Goal: Task Accomplishment & Management: Manage account settings

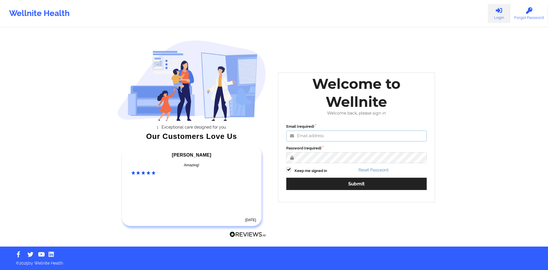
click at [329, 139] on input "Email (required)" at bounding box center [356, 135] width 140 height 11
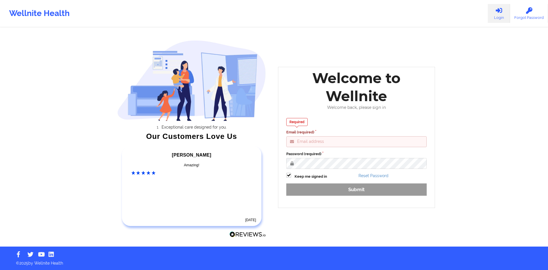
type input "[EMAIL_ADDRESS][DOMAIN_NAME]"
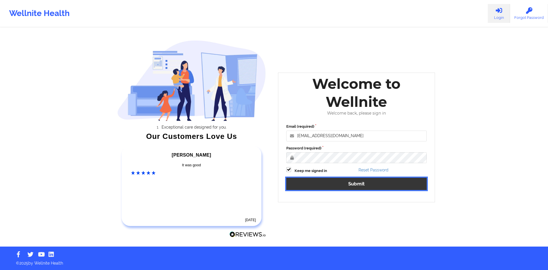
click at [335, 179] on button "Submit" at bounding box center [356, 183] width 140 height 12
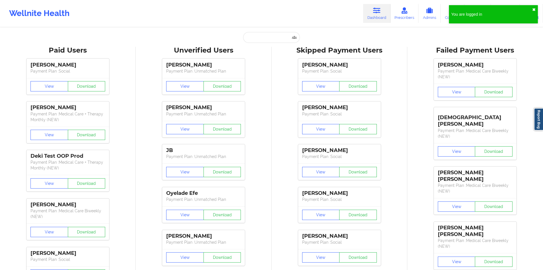
click at [533, 11] on button "✖︎" at bounding box center [534, 9] width 3 height 5
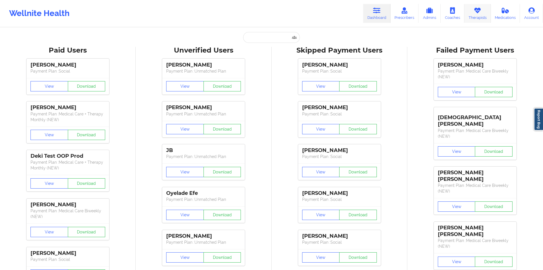
click at [480, 15] on link "Therapists" at bounding box center [478, 13] width 27 height 19
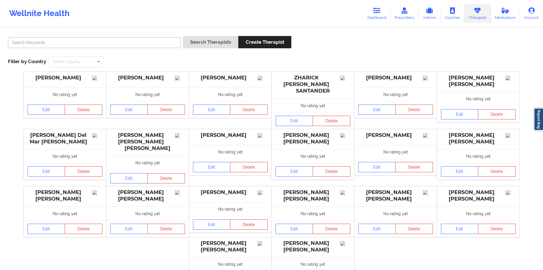
click at [115, 46] on input "text" at bounding box center [94, 42] width 173 height 11
paste input "[EMAIL_ADDRESS][DOMAIN_NAME]"
type input "[EMAIL_ADDRESS][DOMAIN_NAME]"
click at [183, 36] on button "Search Therapists" at bounding box center [210, 42] width 55 height 12
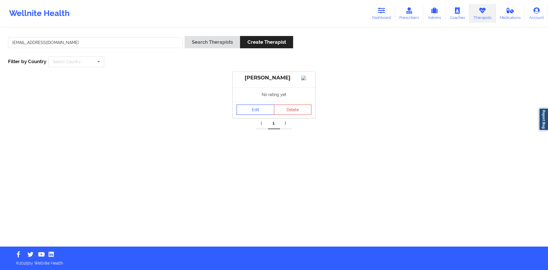
click at [256, 115] on link "Edit" at bounding box center [255, 109] width 38 height 10
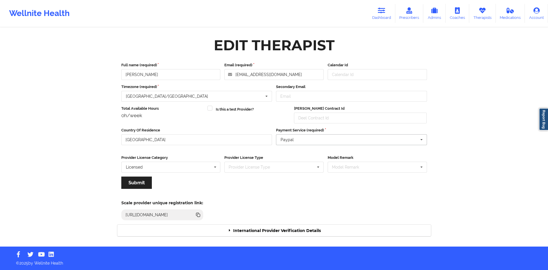
click at [322, 140] on input "text" at bounding box center [351, 139] width 150 height 10
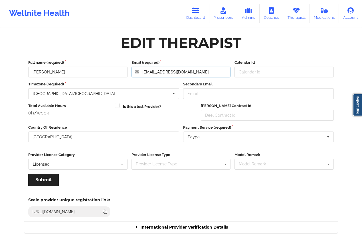
click at [185, 75] on input "[EMAIL_ADDRESS][DOMAIN_NAME]" at bounding box center [180, 72] width 99 height 11
click at [250, 140] on input "text" at bounding box center [259, 137] width 150 height 10
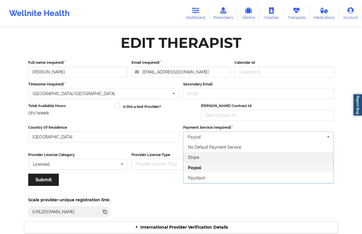
click at [203, 157] on div "Stripe" at bounding box center [258, 158] width 150 height 10
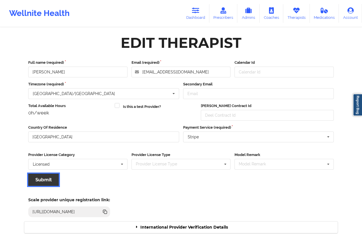
click at [49, 181] on button "Submit" at bounding box center [43, 180] width 31 height 12
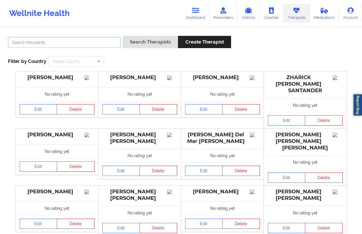
click at [66, 43] on input "text" at bounding box center [64, 42] width 113 height 11
paste input "[EMAIL_ADDRESS][DOMAIN_NAME]"
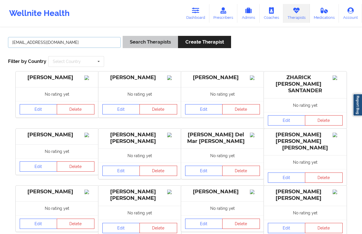
type input "[EMAIL_ADDRESS][DOMAIN_NAME]"
click at [155, 37] on button "Search Therapists" at bounding box center [150, 42] width 55 height 12
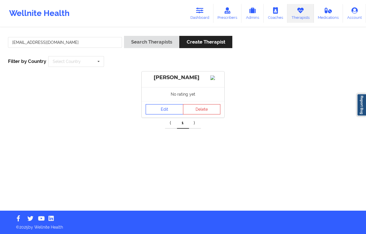
click at [170, 111] on link "Edit" at bounding box center [165, 109] width 38 height 10
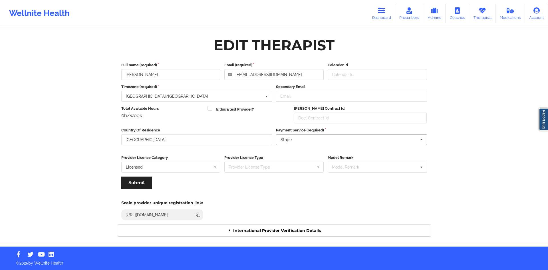
click at [322, 135] on input "text" at bounding box center [351, 139] width 150 height 10
click at [294, 172] on div "Paypal" at bounding box center [351, 170] width 150 height 10
click at [141, 188] on button "Submit" at bounding box center [136, 182] width 31 height 12
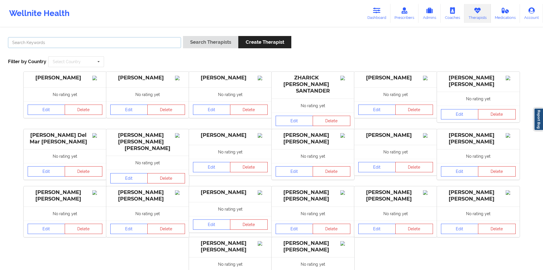
click at [124, 39] on input "text" at bounding box center [94, 42] width 173 height 11
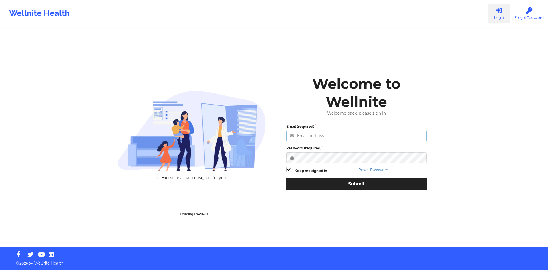
click at [332, 135] on input "Email (required)" at bounding box center [356, 135] width 140 height 11
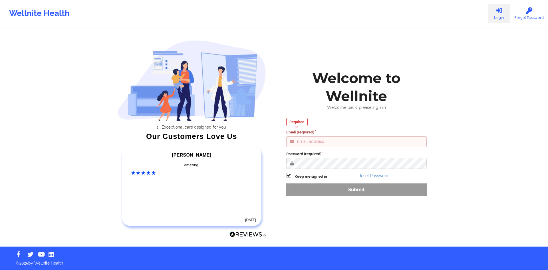
type input "anabelle_gerhold85@example.com"
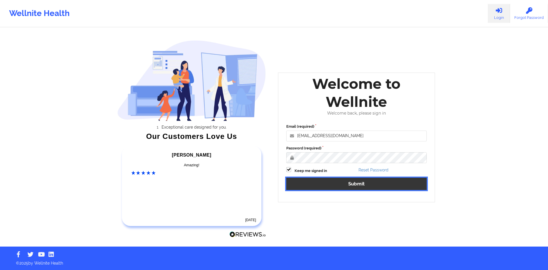
click at [317, 182] on button "Submit" at bounding box center [356, 183] width 140 height 12
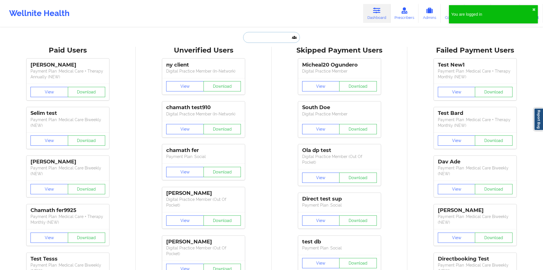
click at [269, 42] on input "text" at bounding box center [271, 37] width 56 height 11
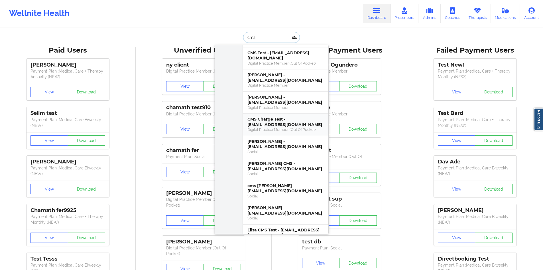
scroll to position [679, 0]
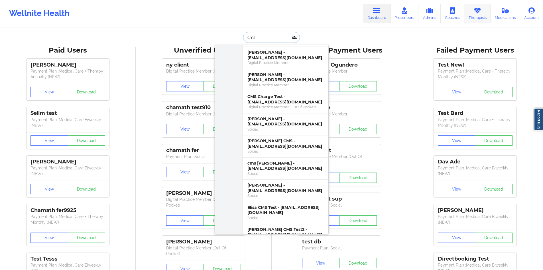
type input "cms"
click at [479, 11] on icon at bounding box center [477, 10] width 7 height 6
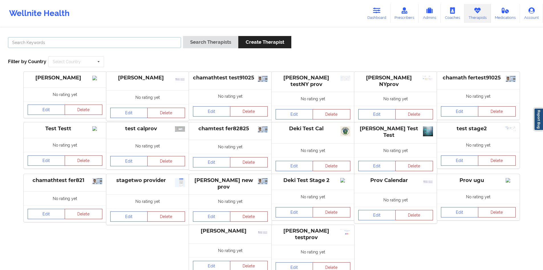
click at [145, 44] on input "text" at bounding box center [94, 42] width 173 height 11
type input "cms test"
click at [209, 44] on button "Search Therapists" at bounding box center [210, 42] width 55 height 12
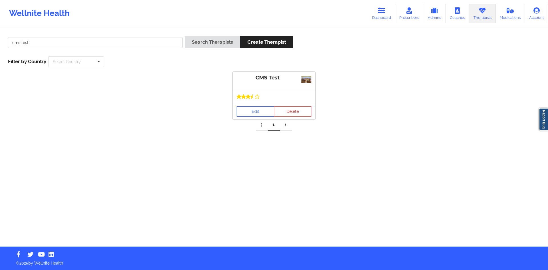
click at [259, 109] on link "Edit" at bounding box center [255, 111] width 38 height 10
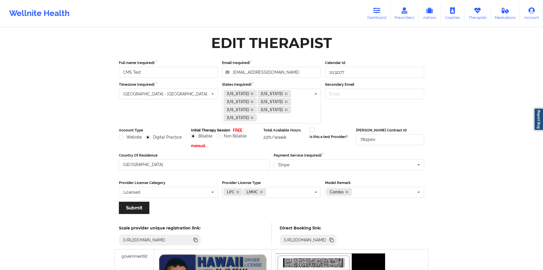
click at [327, 164] on div "Payment Service (required) Stripe No Default Payment Service Stripe Paypal Pays…" at bounding box center [349, 163] width 155 height 23
click at [324, 161] on input "text" at bounding box center [349, 164] width 150 height 10
click at [296, 190] on div "Paypal" at bounding box center [349, 195] width 150 height 10
click at [133, 203] on button "Submit" at bounding box center [134, 207] width 31 height 12
click at [326, 159] on input "text" at bounding box center [349, 164] width 150 height 10
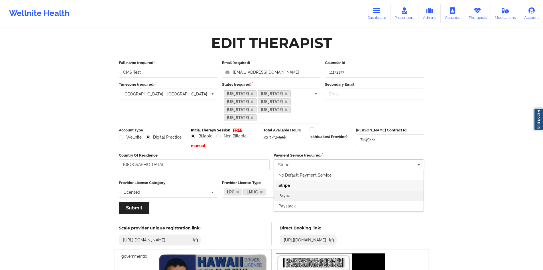
click at [288, 193] on span "Paypal" at bounding box center [285, 195] width 13 height 5
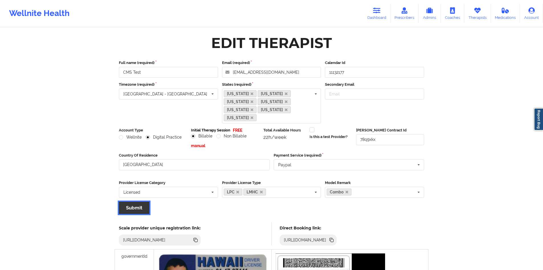
click at [131, 201] on button "Submit" at bounding box center [134, 207] width 31 height 12
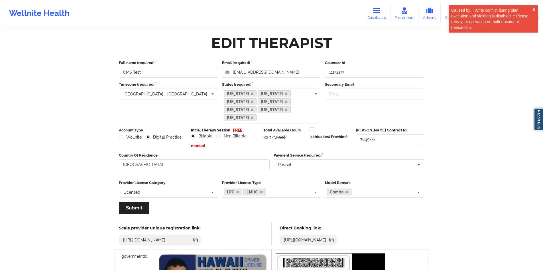
drag, startPoint x: 475, startPoint y: 23, endPoint x: 547, endPoint y: 43, distance: 75.0
click at [543, 41] on html "Caused by :: Write conflict during plan execution and yielding is disabled. :: …" at bounding box center [271, 135] width 543 height 270
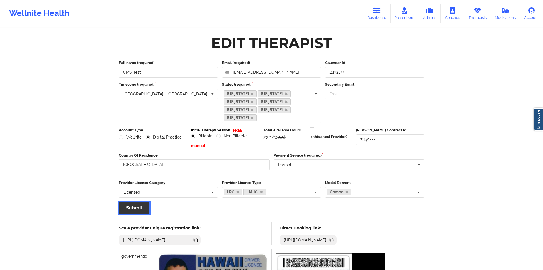
click at [136, 201] on button "Submit" at bounding box center [134, 207] width 31 height 12
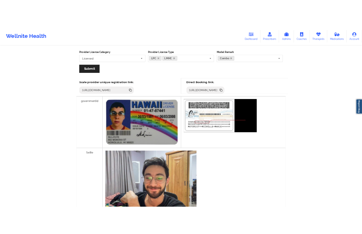
scroll to position [81, 0]
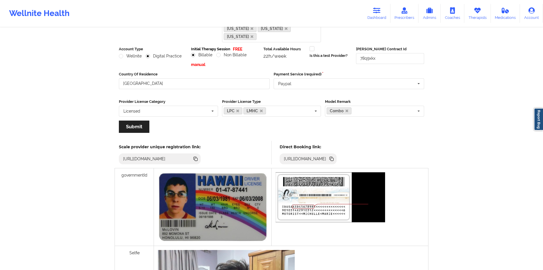
click at [228, 189] on img at bounding box center [213, 207] width 110 height 70
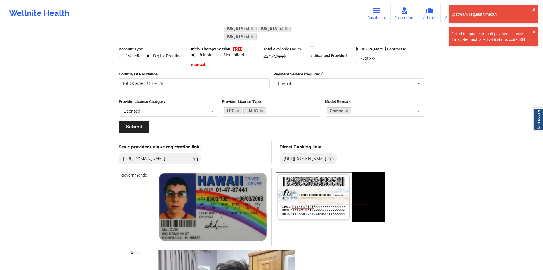
click at [249, 137] on div "Scale provider unique registration link: https://stage.wellnite.co/practice/reg…" at bounding box center [271, 152] width 321 height 31
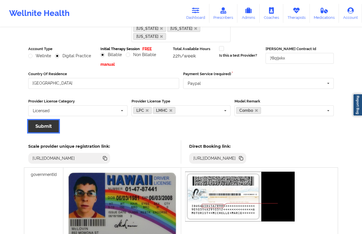
click at [44, 120] on button "Submit" at bounding box center [43, 126] width 31 height 12
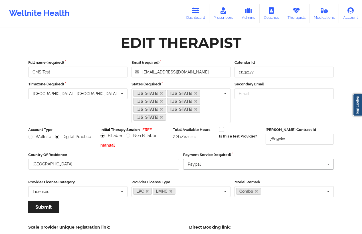
click at [228, 159] on input "text" at bounding box center [259, 164] width 150 height 10
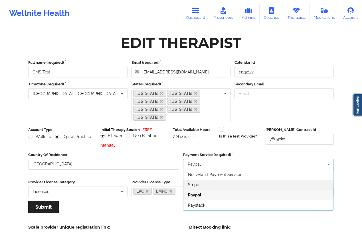
click at [200, 180] on div "Stripe" at bounding box center [258, 185] width 150 height 10
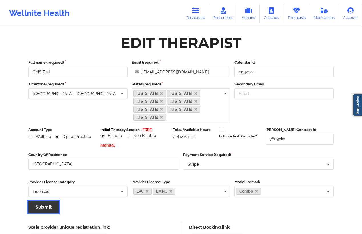
click at [41, 201] on button "Submit" at bounding box center [43, 207] width 31 height 12
